Goal: Information Seeking & Learning: Learn about a topic

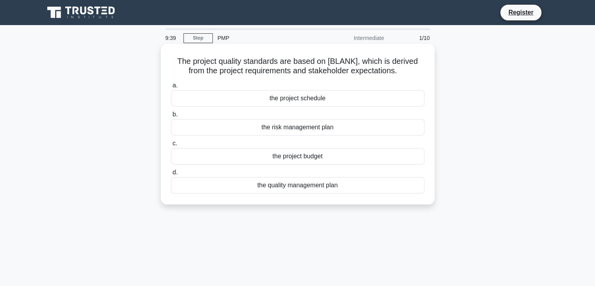
click at [280, 184] on div "the quality management plan" at bounding box center [298, 185] width 254 height 16
click at [171, 175] on input "d. the quality management plan" at bounding box center [171, 172] width 0 height 5
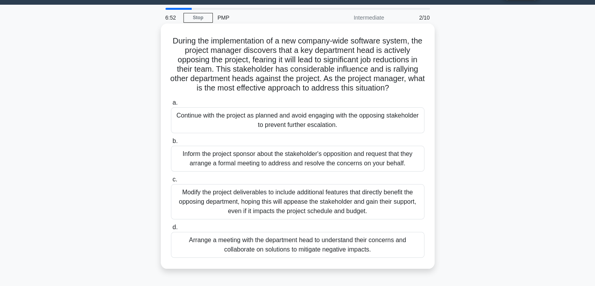
scroll to position [20, 0]
click at [285, 243] on div "Arrange a meeting with the department head to understand their concerns and col…" at bounding box center [298, 245] width 254 height 26
click at [171, 230] on input "d. Arrange a meeting with the department head to understand their concerns and …" at bounding box center [171, 227] width 0 height 5
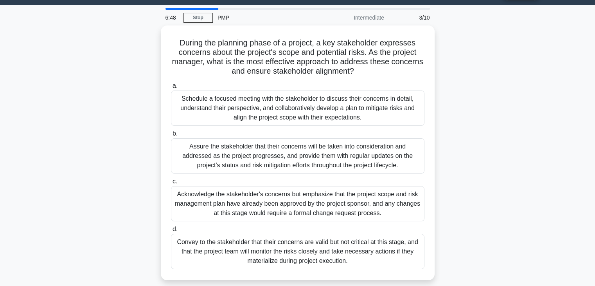
scroll to position [0, 0]
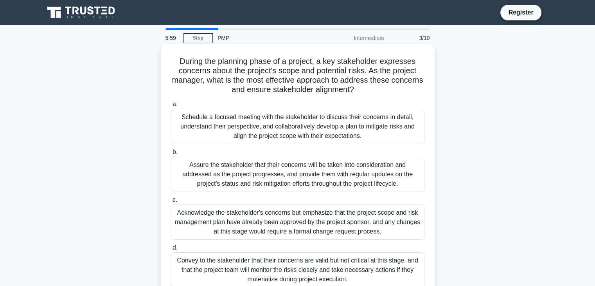
click at [267, 176] on div "Assure the stakeholder that their concerns will be taken into consideration and…" at bounding box center [298, 174] width 254 height 35
click at [171, 155] on input "b. Assure the stakeholder that their concerns will be taken into consideration …" at bounding box center [171, 152] width 0 height 5
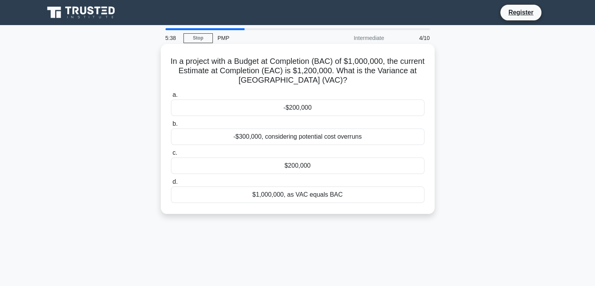
click at [316, 108] on div "-$200,000" at bounding box center [298, 107] width 254 height 16
click at [171, 97] on input "a. -$200,000" at bounding box center [171, 94] width 0 height 5
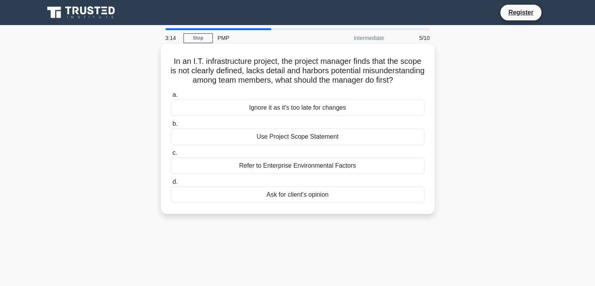
click at [297, 144] on div "Use Project Scope Statement" at bounding box center [298, 136] width 254 height 16
click at [171, 126] on input "b. Use Project Scope Statement" at bounding box center [171, 123] width 0 height 5
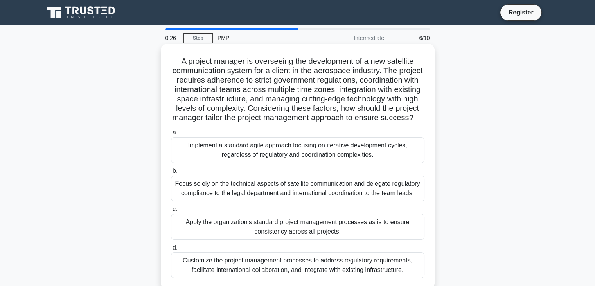
click at [297, 160] on div "Implement a standard agile approach focusing on iterative development cycles, r…" at bounding box center [298, 150] width 254 height 26
click at [171, 135] on input "a. Implement a standard agile approach focusing on iterative development cycles…" at bounding box center [171, 132] width 0 height 5
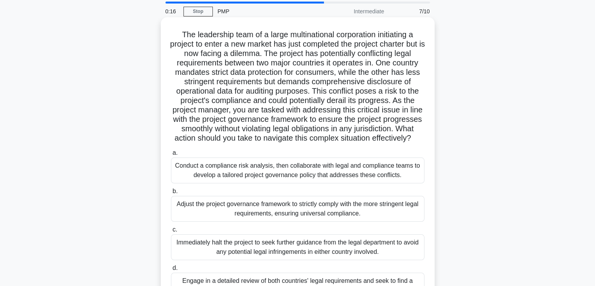
scroll to position [28, 0]
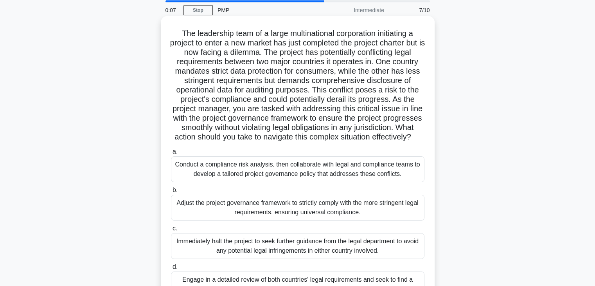
click at [303, 182] on div "Conduct a compliance risk analysis, then collaborate with legal and compliance …" at bounding box center [298, 169] width 254 height 26
click at [171, 154] on input "a. Conduct a compliance risk analysis, then collaborate with legal and complian…" at bounding box center [171, 151] width 0 height 5
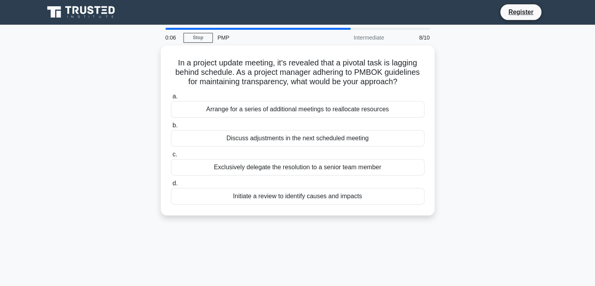
scroll to position [0, 0]
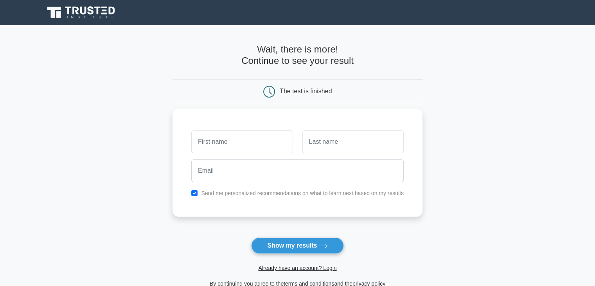
click at [220, 133] on input "text" at bounding box center [241, 141] width 101 height 23
type input "suba"
click at [337, 145] on input "text" at bounding box center [353, 141] width 101 height 23
type input "d"
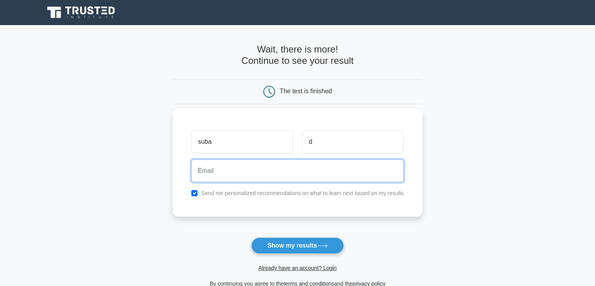
click at [239, 171] on input "email" at bounding box center [297, 170] width 213 height 23
click at [202, 172] on input "email" at bounding box center [297, 170] width 213 height 23
type input "suba.janaki@hp.com"
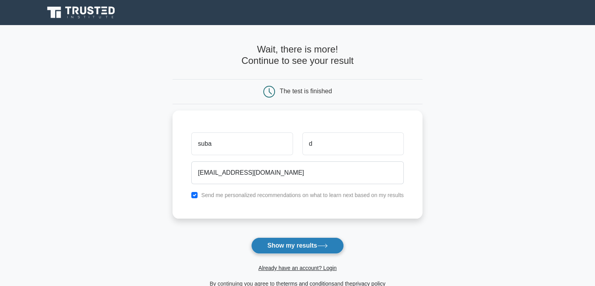
click at [280, 245] on button "Show my results" at bounding box center [297, 245] width 92 height 16
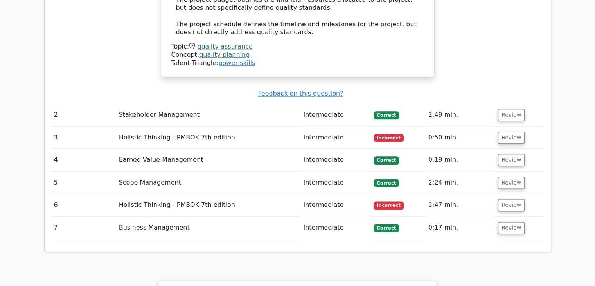
scroll to position [943, 0]
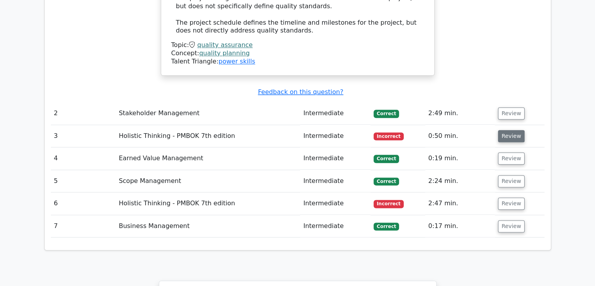
click at [504, 130] on button "Review" at bounding box center [511, 136] width 27 height 12
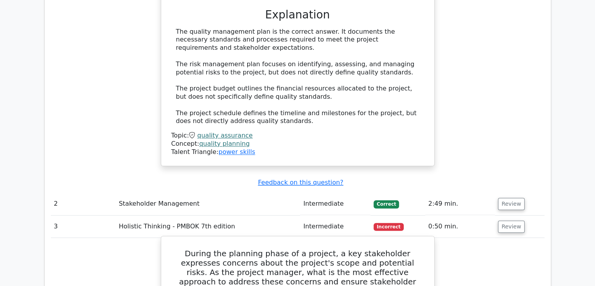
scroll to position [886, 0]
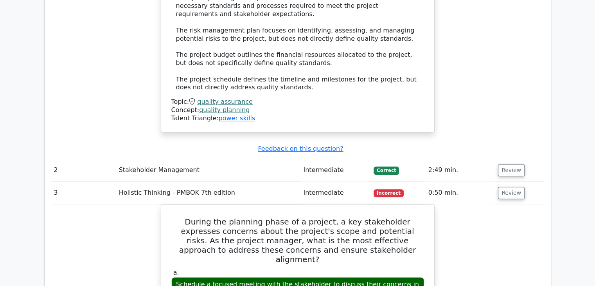
click at [394, 189] on span "Incorrect" at bounding box center [389, 193] width 30 height 8
click at [508, 187] on button "Review" at bounding box center [511, 193] width 27 height 12
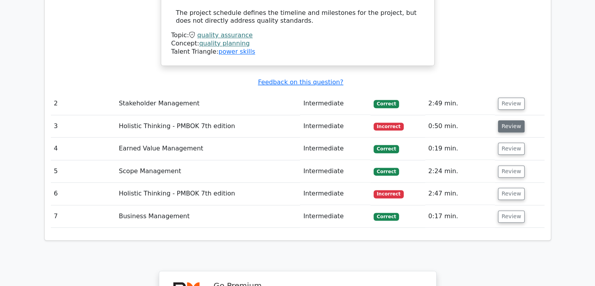
scroll to position [953, 0]
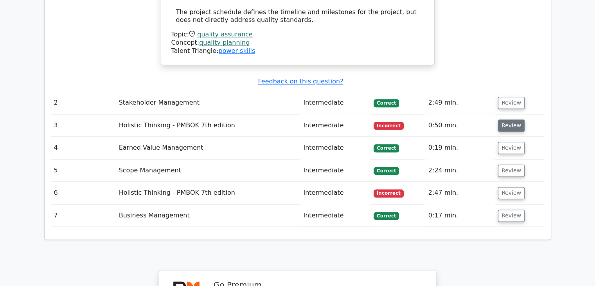
click at [508, 187] on button "Review" at bounding box center [511, 193] width 27 height 12
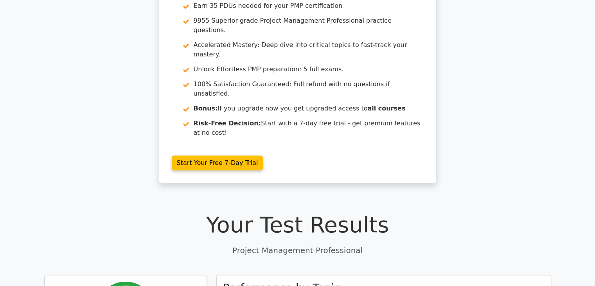
scroll to position [0, 0]
